Goal: Navigation & Orientation: Find specific page/section

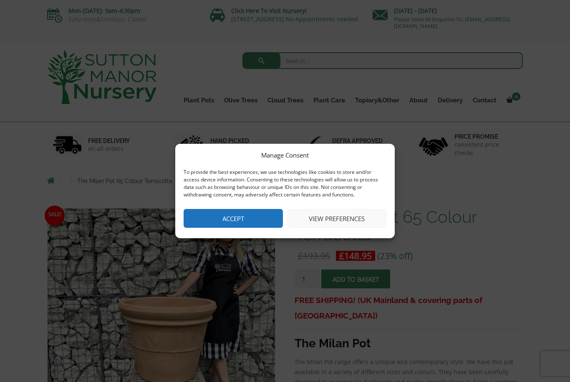
click at [209, 221] on button "Accept" at bounding box center [233, 218] width 99 height 19
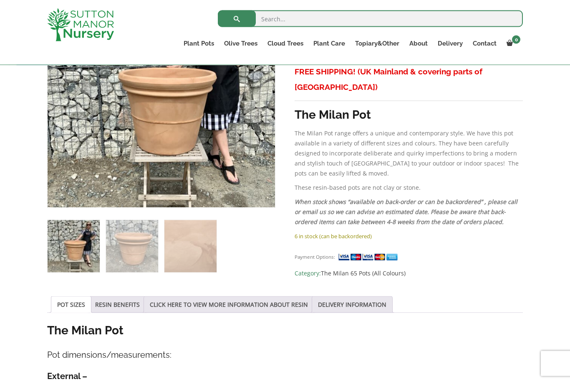
scroll to position [214, 0]
click at [0, 0] on link "The Iron Stone Pots" at bounding box center [0, 0] width 0 height 0
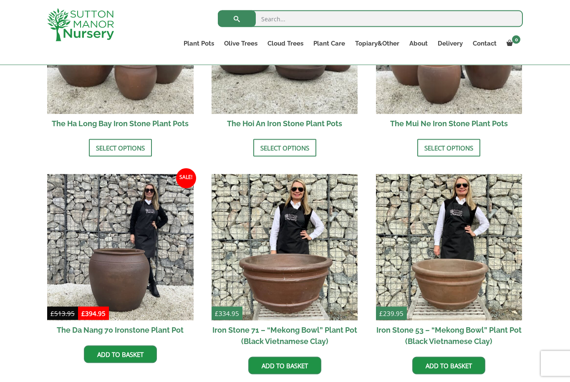
scroll to position [396, 0]
click at [0, 0] on link "The Atlantis Pots" at bounding box center [0, 0] width 0 height 0
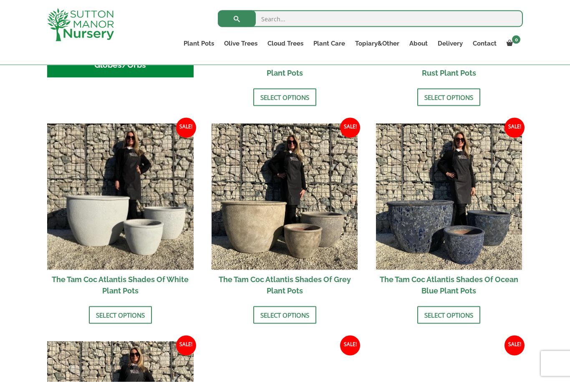
scroll to position [444, 0]
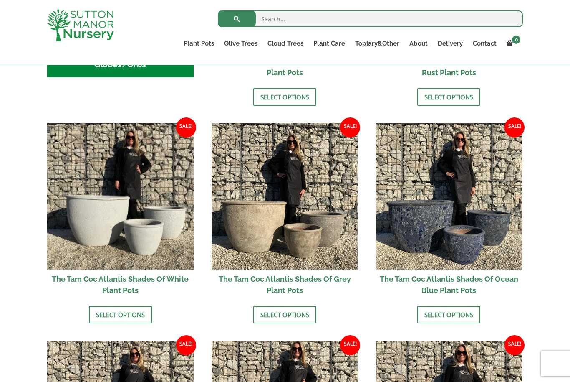
click at [0, 0] on link "Fibre Clay Pots" at bounding box center [0, 0] width 0 height 0
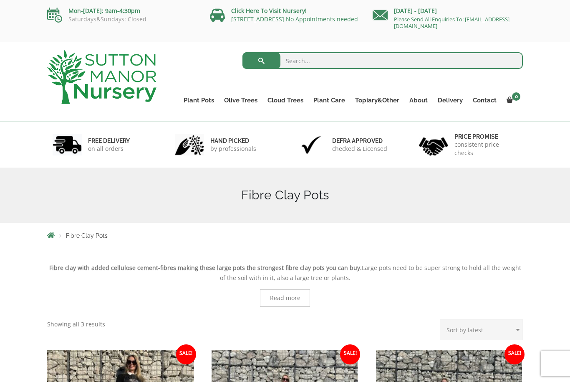
click at [0, 0] on link "Vietnamese Terracotta" at bounding box center [0, 0] width 0 height 0
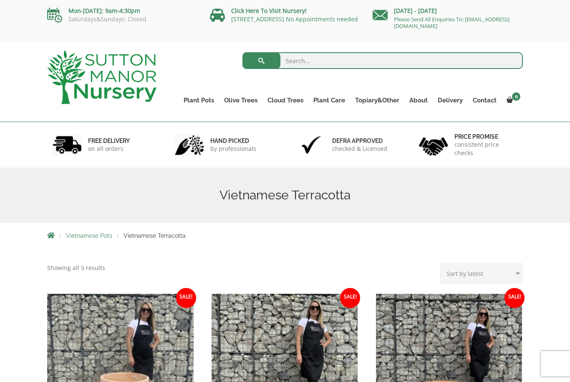
click at [0, 0] on link "Big Bell Pots" at bounding box center [0, 0] width 0 height 0
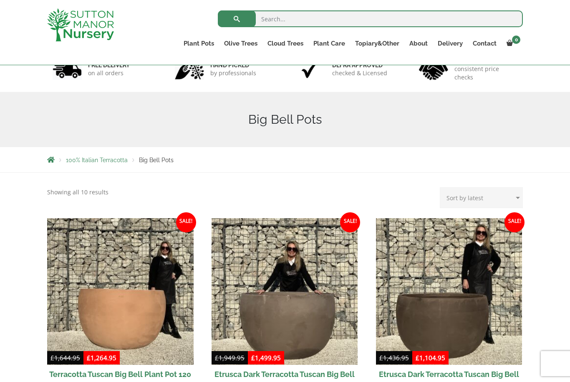
scroll to position [58, 0]
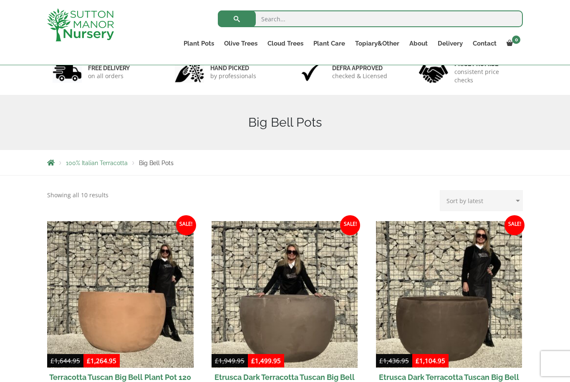
click at [0, 0] on link "The Old Stone Pots" at bounding box center [0, 0] width 0 height 0
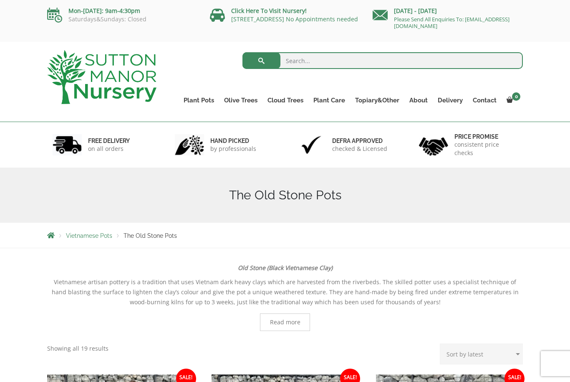
click at [210, 93] on ul "Plant Pots Resin Bonded Pots The Amalfi Pots The Milan Pots The Capri Pots The …" at bounding box center [351, 94] width 345 height 38
click at [0, 0] on link "The Amalfi Pots" at bounding box center [0, 0] width 0 height 0
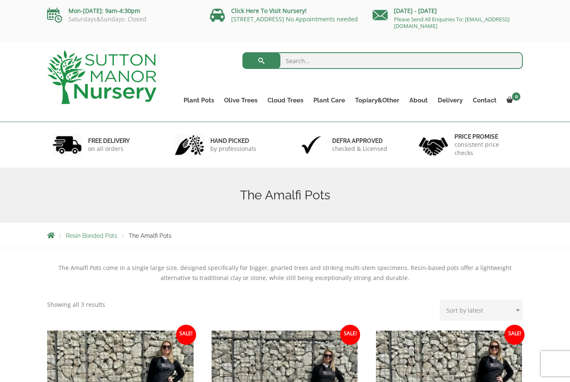
click at [162, 121] on div "Search for: Plant Pots Resin Bonded Pots The Amalfi Pots The Milan Pots The Cap…" at bounding box center [285, 82] width 570 height 80
